Goal: Check status: Check status

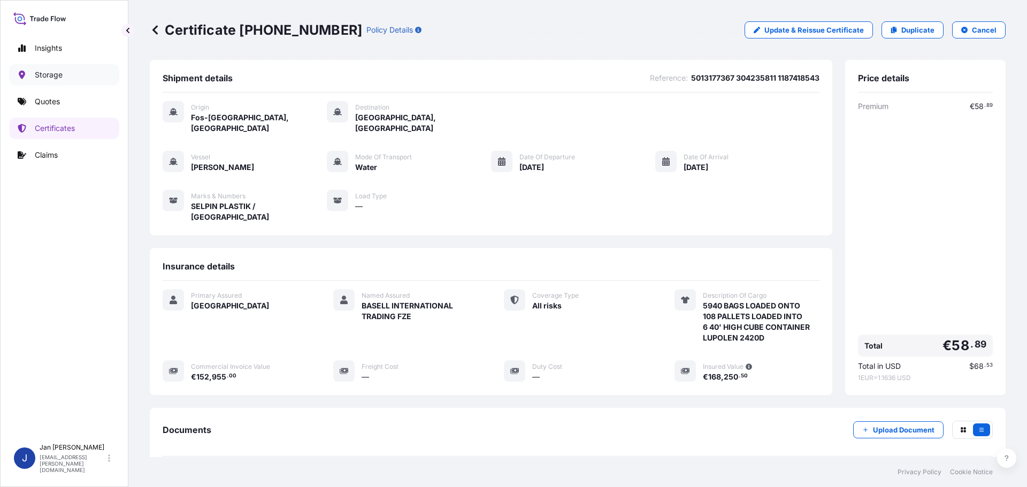
scroll to position [96, 0]
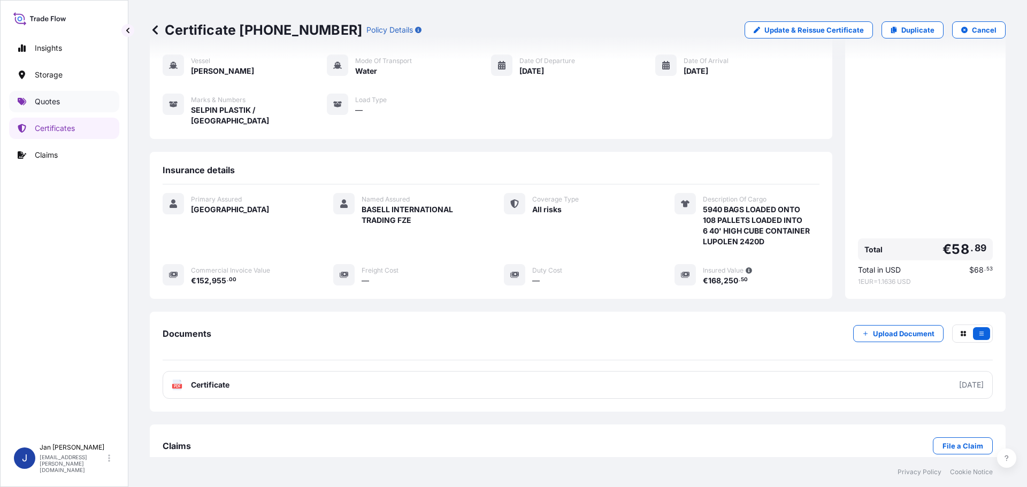
click at [64, 99] on link "Quotes" at bounding box center [64, 101] width 110 height 21
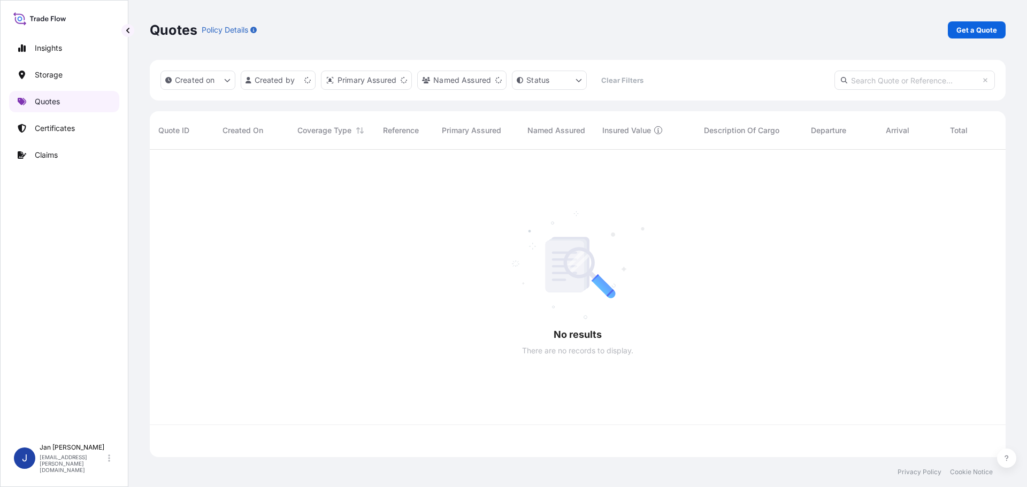
scroll to position [305, 848]
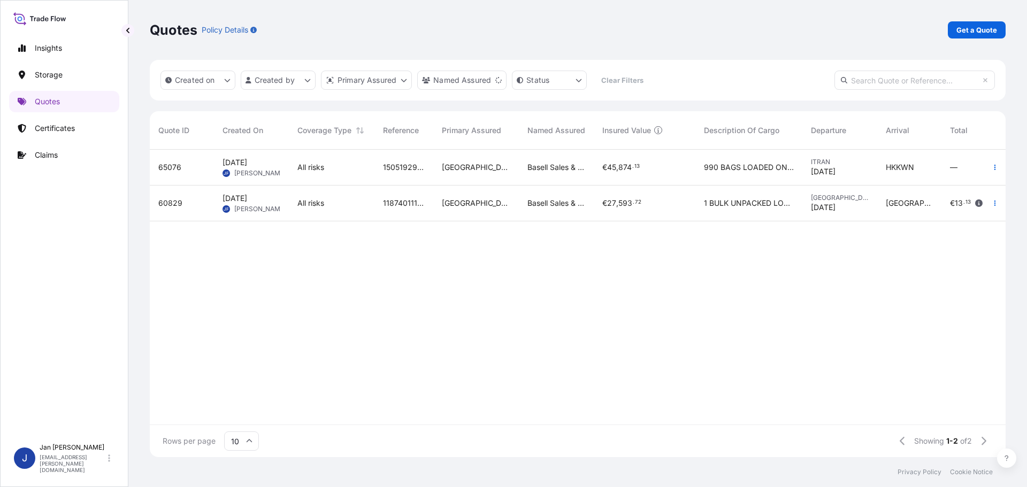
click at [567, 167] on span "Basell Sales & Marketing Company B.V." at bounding box center [556, 167] width 58 height 11
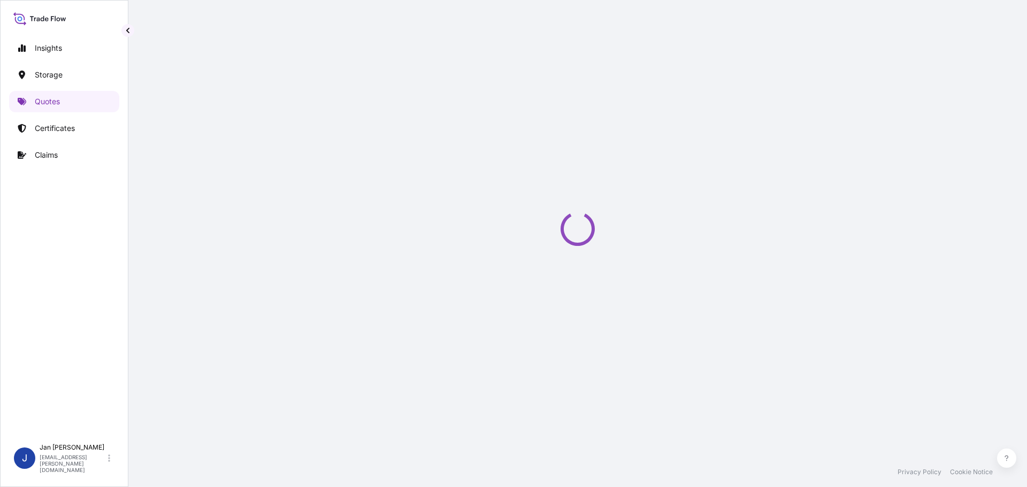
select select "Water"
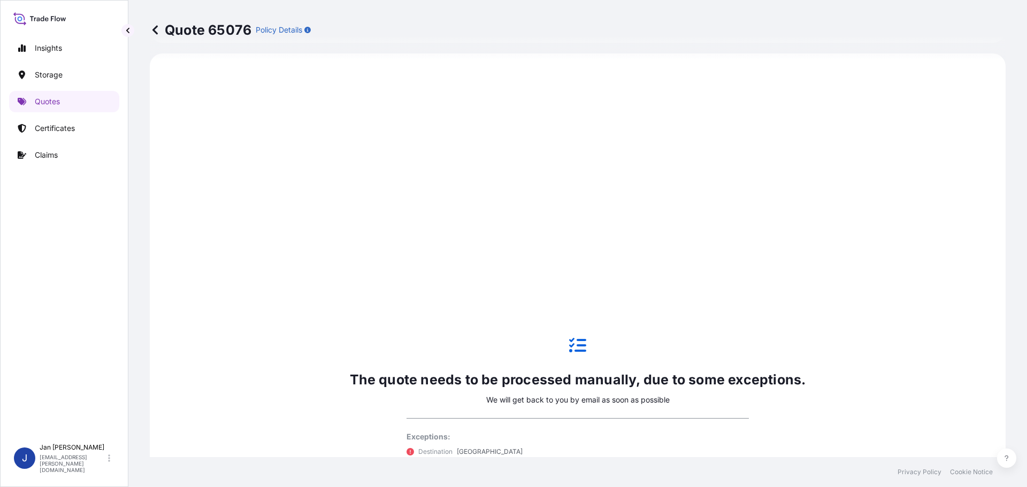
scroll to position [728, 0]
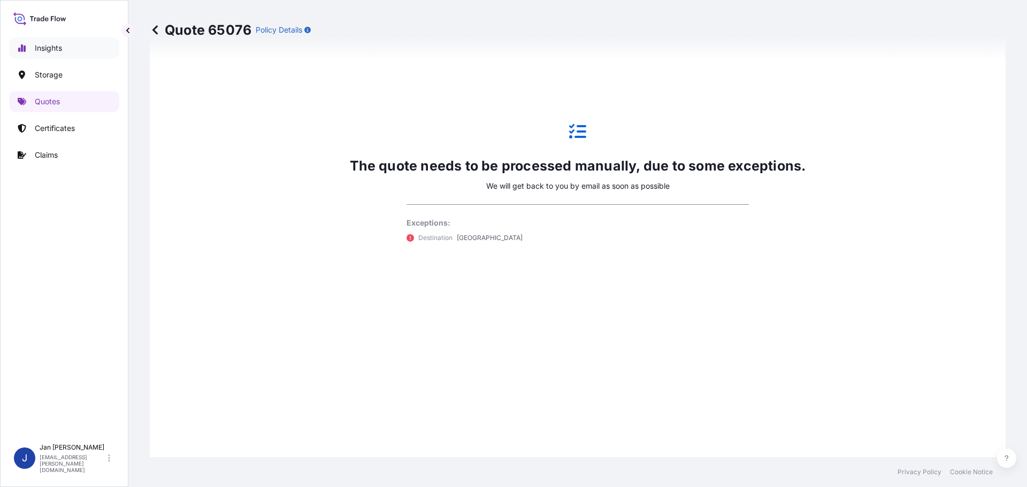
click at [68, 50] on link "Insights" at bounding box center [64, 47] width 110 height 21
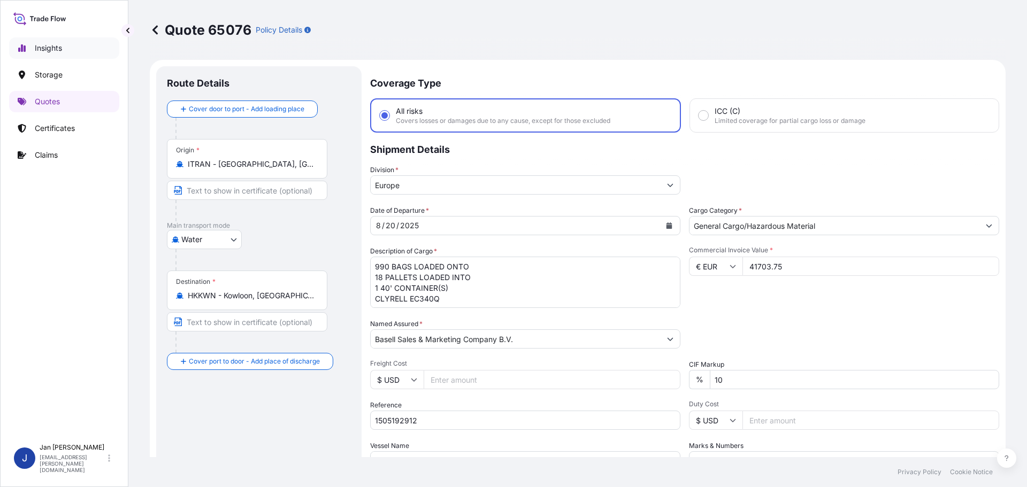
select select "2025"
